Goal: Information Seeking & Learning: Learn about a topic

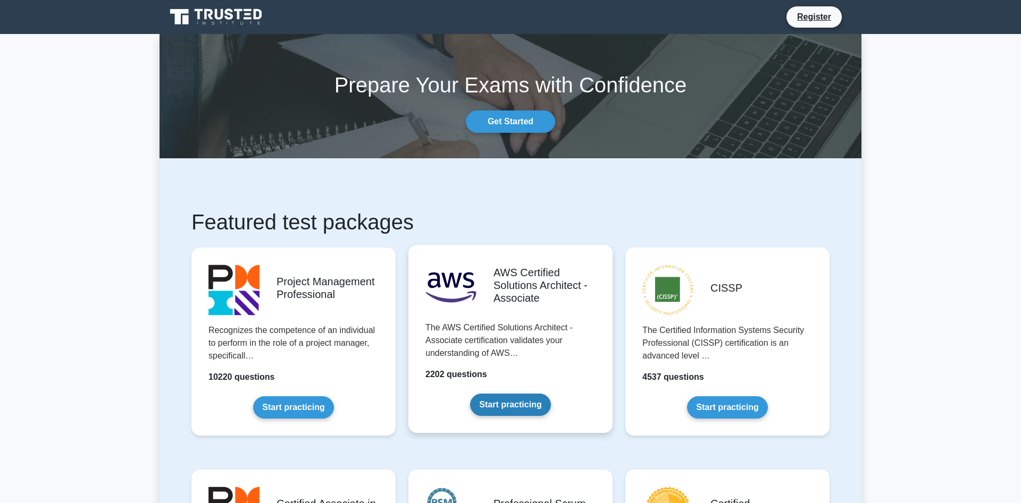
click at [501, 409] on link "Start practicing" at bounding box center [510, 405] width 80 height 22
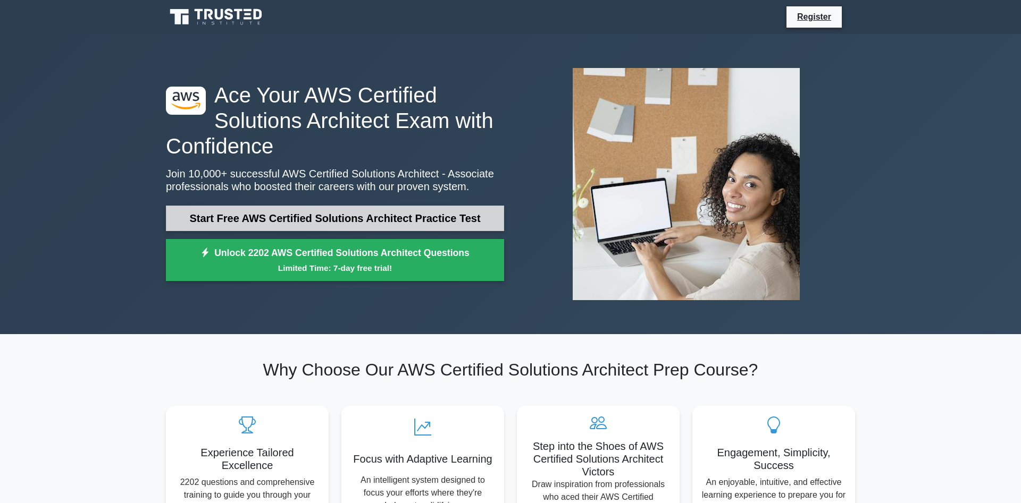
click at [427, 209] on link "Start Free AWS Certified Solutions Architect Practice Test" at bounding box center [335, 219] width 338 height 26
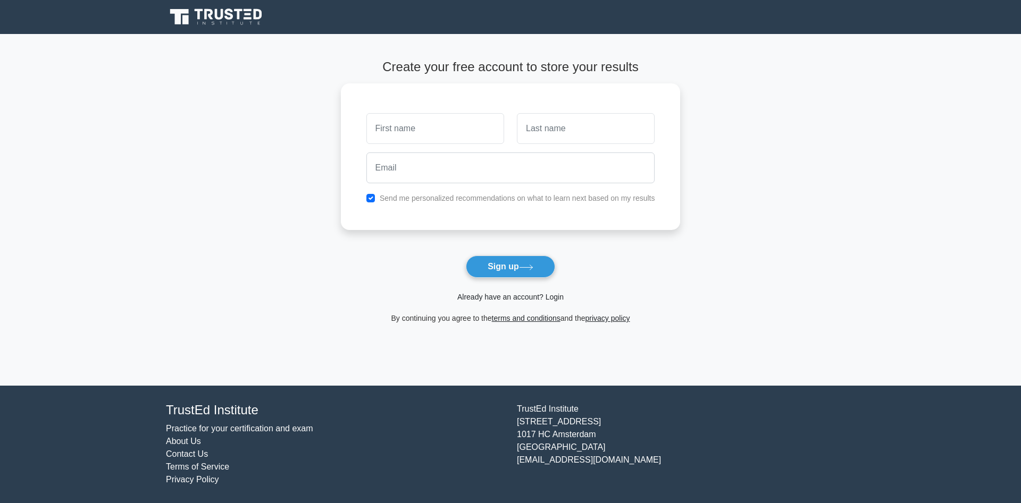
click at [548, 298] on link "Already have an account? Login" at bounding box center [510, 297] width 106 height 9
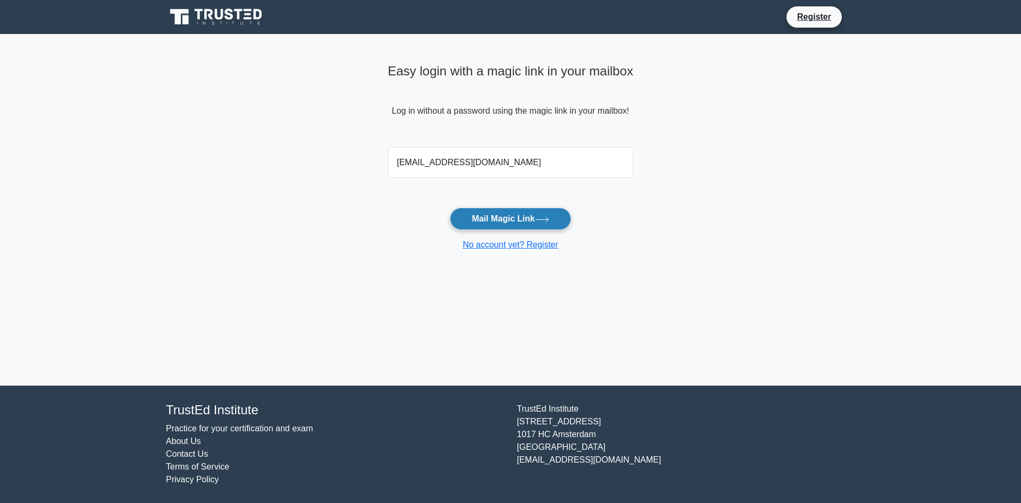
type input "ralphwayne715@gmail.com"
click at [480, 215] on button "Mail Magic Link" at bounding box center [510, 219] width 121 height 22
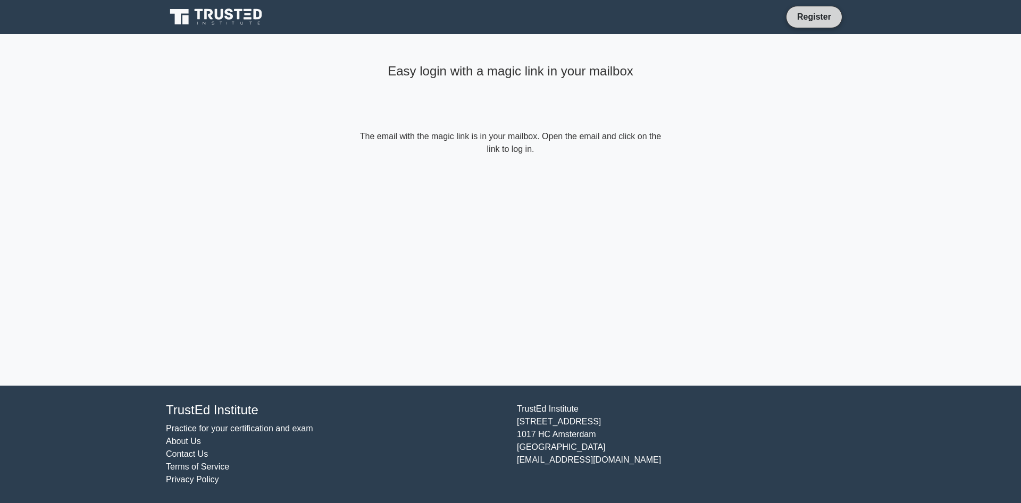
click at [815, 15] on link "Register" at bounding box center [814, 16] width 47 height 13
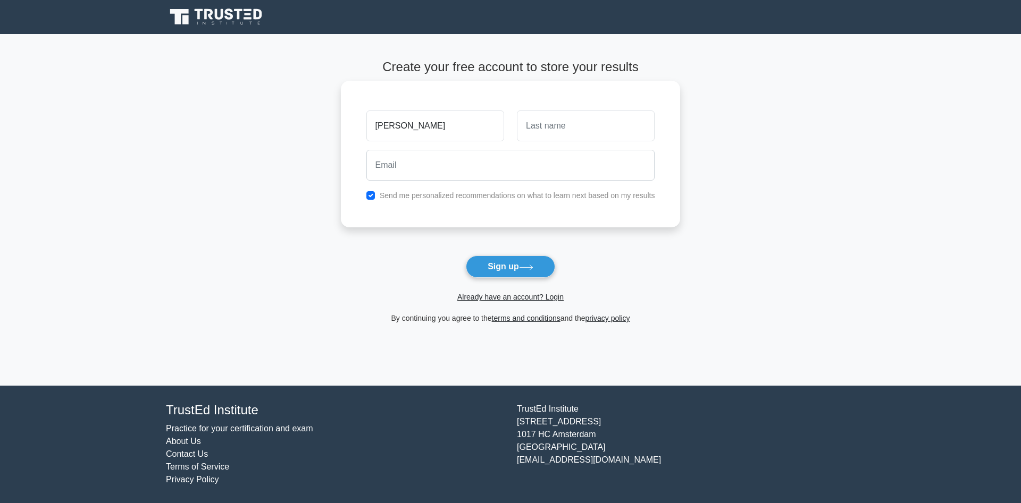
type input "[PERSON_NAME]"
click at [545, 132] on input "text" at bounding box center [586, 126] width 138 height 31
click at [530, 153] on input "email" at bounding box center [510, 165] width 289 height 31
click at [453, 158] on input "email" at bounding box center [510, 165] width 289 height 31
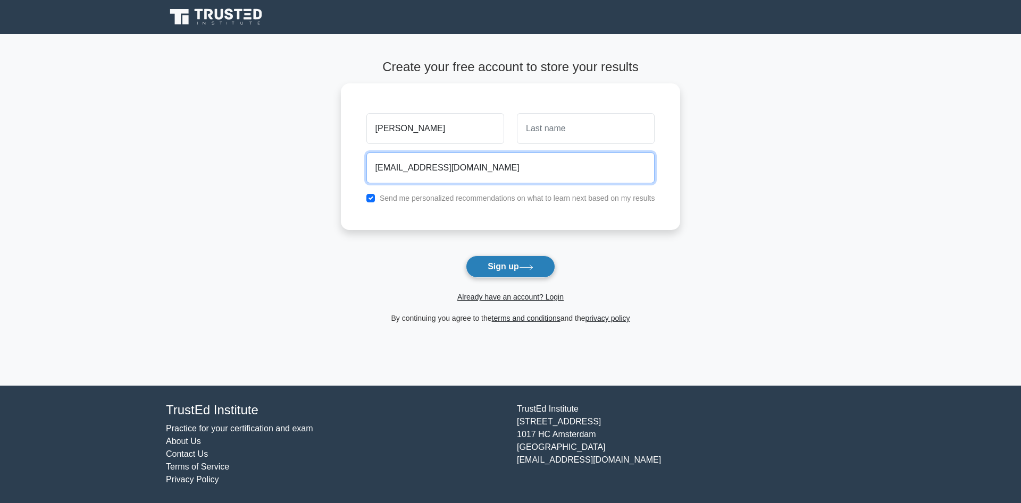
type input "ralphwayne715@gmail.com"
click at [507, 270] on button "Sign up" at bounding box center [510, 267] width 89 height 22
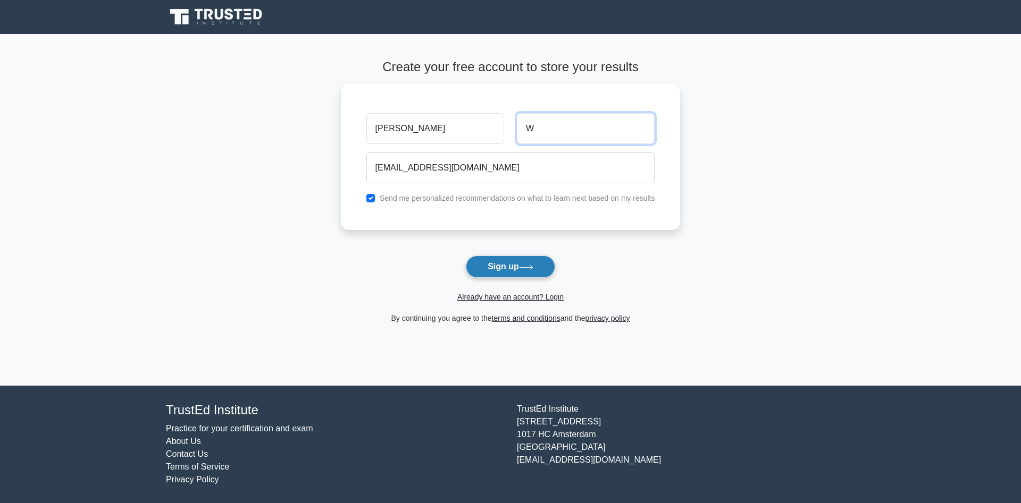
type input "W"
click at [493, 274] on button "Sign up" at bounding box center [510, 267] width 89 height 22
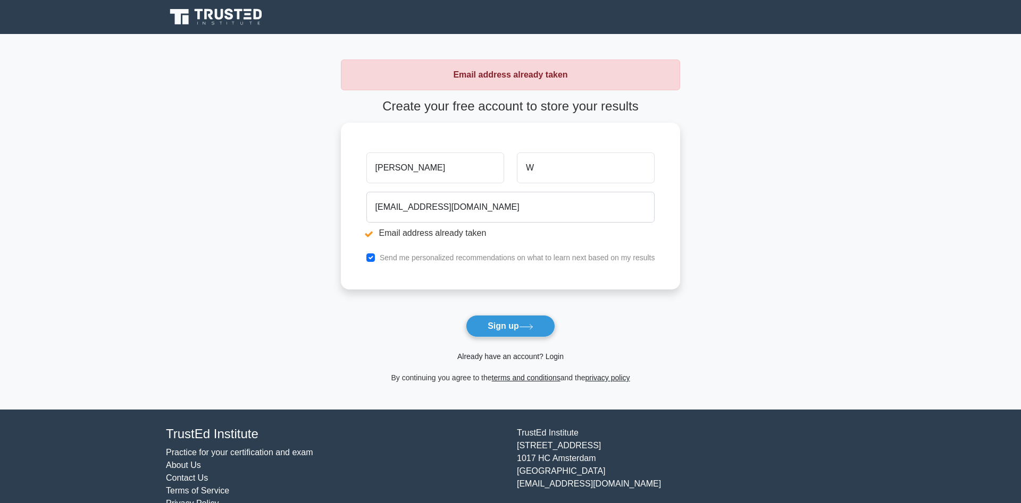
click at [542, 359] on link "Already have an account? Login" at bounding box center [510, 356] width 106 height 9
click at [519, 357] on link "Already have an account? Login" at bounding box center [510, 356] width 106 height 9
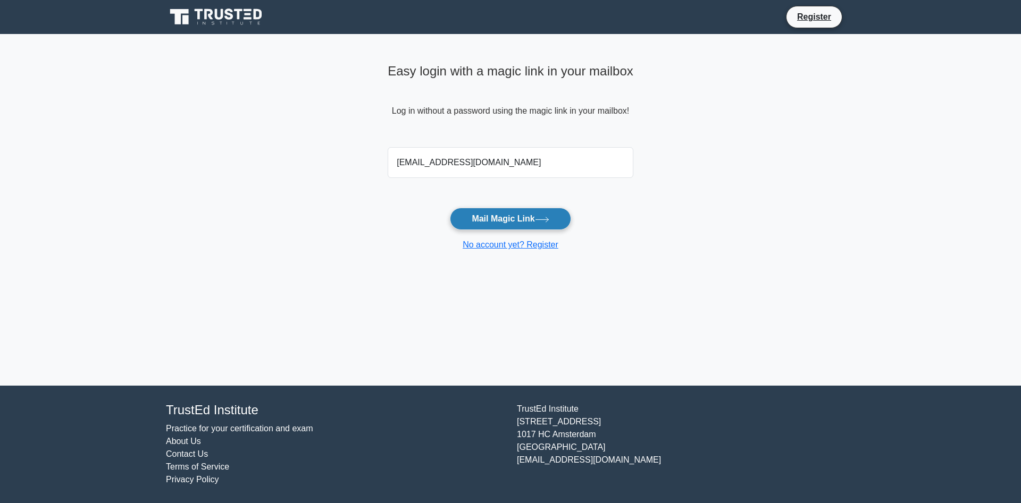
type input "[EMAIL_ADDRESS][DOMAIN_NAME]"
click at [496, 220] on button "Mail Magic Link" at bounding box center [510, 219] width 121 height 22
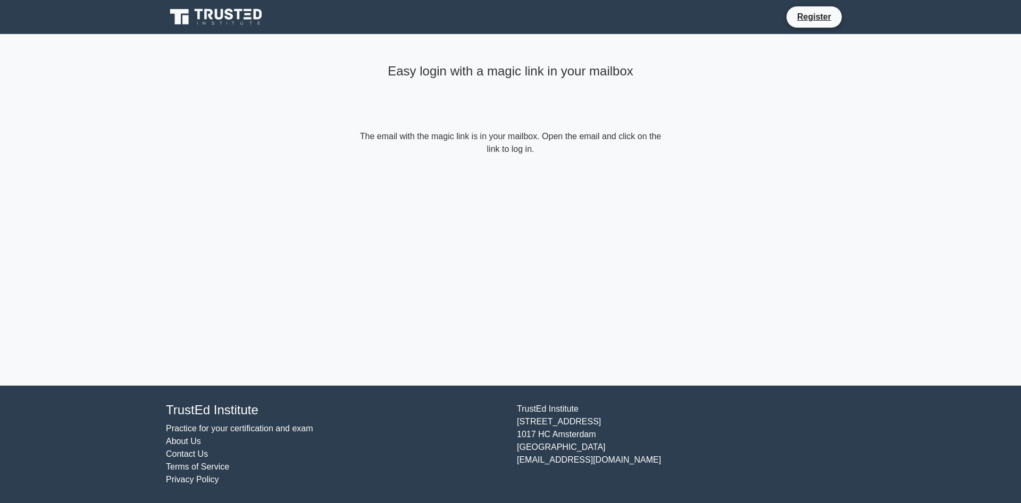
click at [238, 17] on icon at bounding box center [239, 14] width 9 height 11
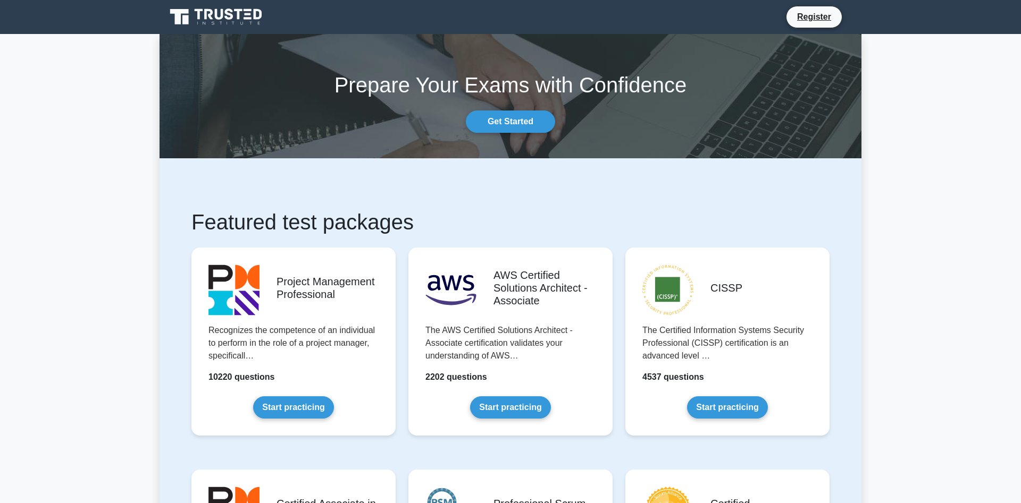
scroll to position [134, 0]
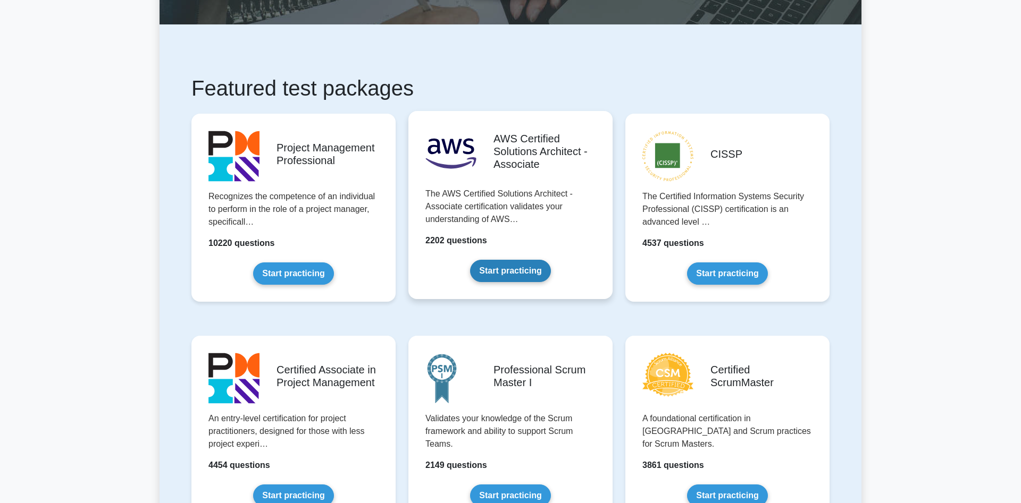
click at [498, 274] on link "Start practicing" at bounding box center [510, 271] width 80 height 22
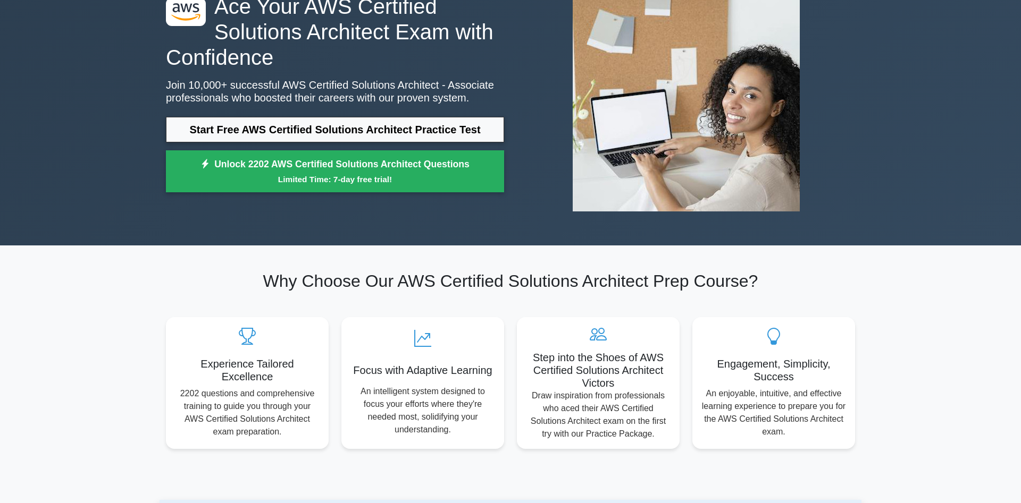
scroll to position [90, 0]
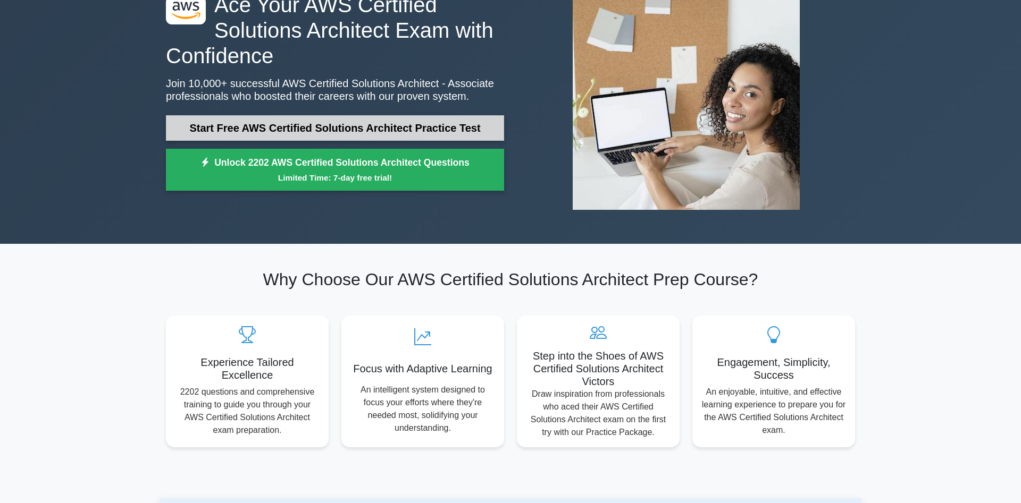
click at [452, 135] on link "Start Free AWS Certified Solutions Architect Practice Test" at bounding box center [335, 128] width 338 height 26
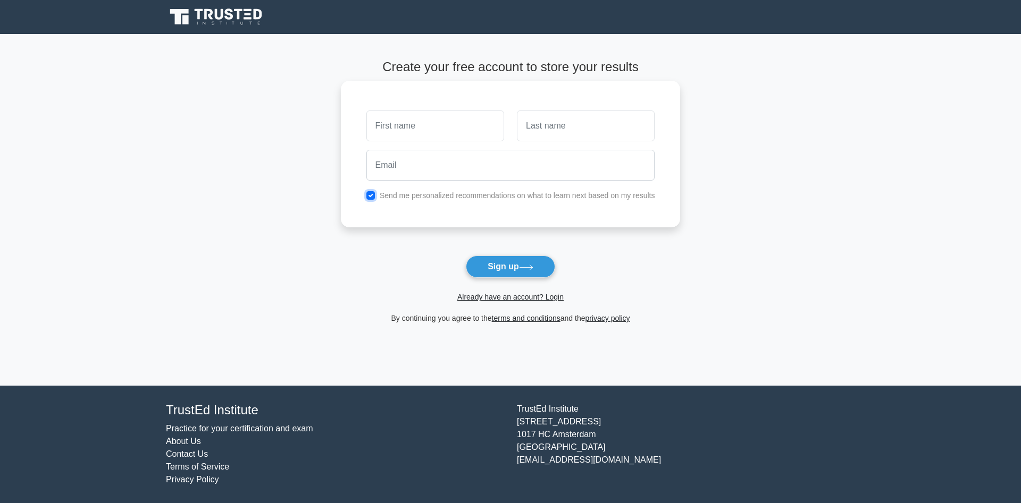
click at [368, 193] on input "checkbox" at bounding box center [370, 195] width 9 height 9
checkbox input "false"
click at [432, 125] on input "text" at bounding box center [435, 126] width 138 height 31
click at [539, 295] on link "Already have an account? Login" at bounding box center [510, 297] width 106 height 9
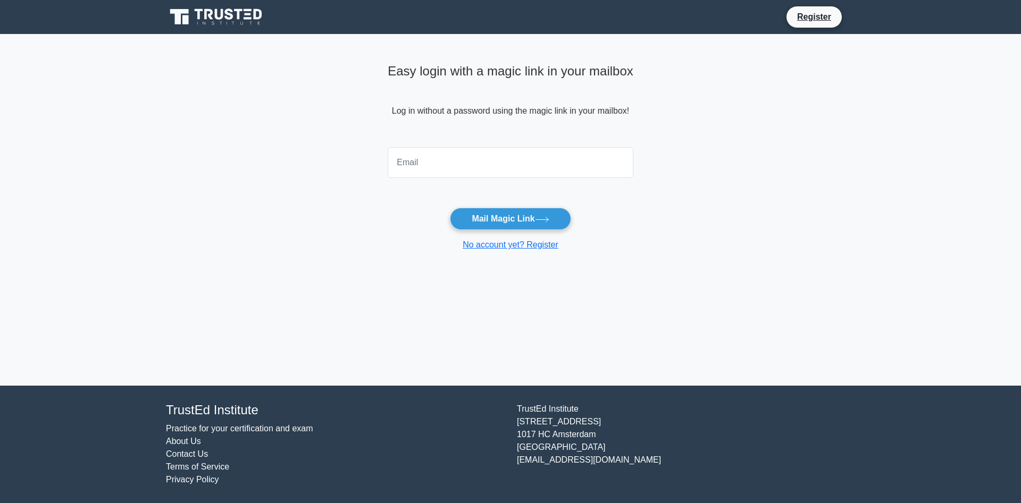
click at [476, 154] on input "email" at bounding box center [511, 162] width 246 height 31
type input "[EMAIL_ADDRESS][DOMAIN_NAME]"
click at [514, 220] on button "Mail Magic Link" at bounding box center [510, 219] width 121 height 22
